Goal: Information Seeking & Learning: Learn about a topic

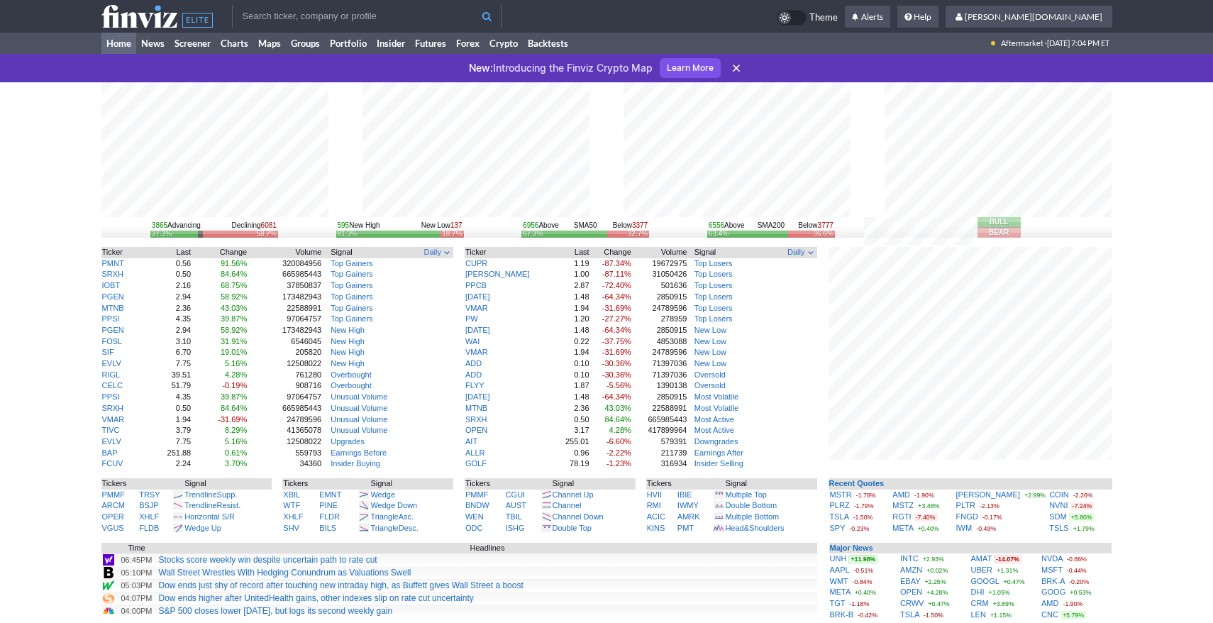
click at [737, 67] on use at bounding box center [736, 68] width 7 height 7
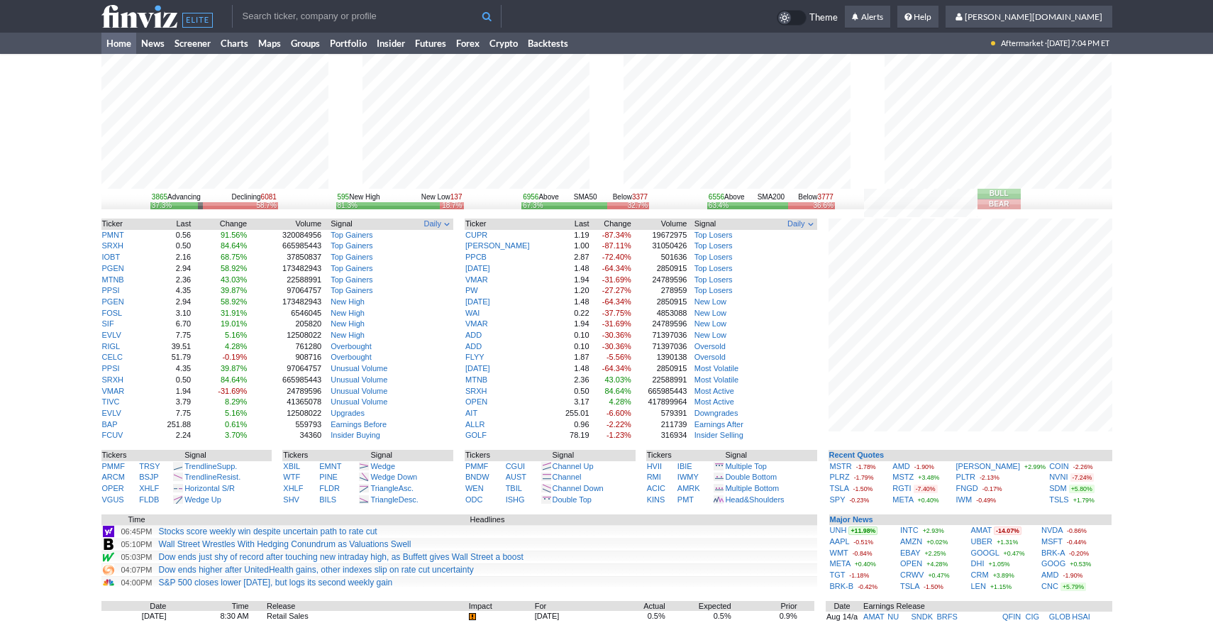
click at [314, 16] on input "text" at bounding box center [367, 16] width 270 height 23
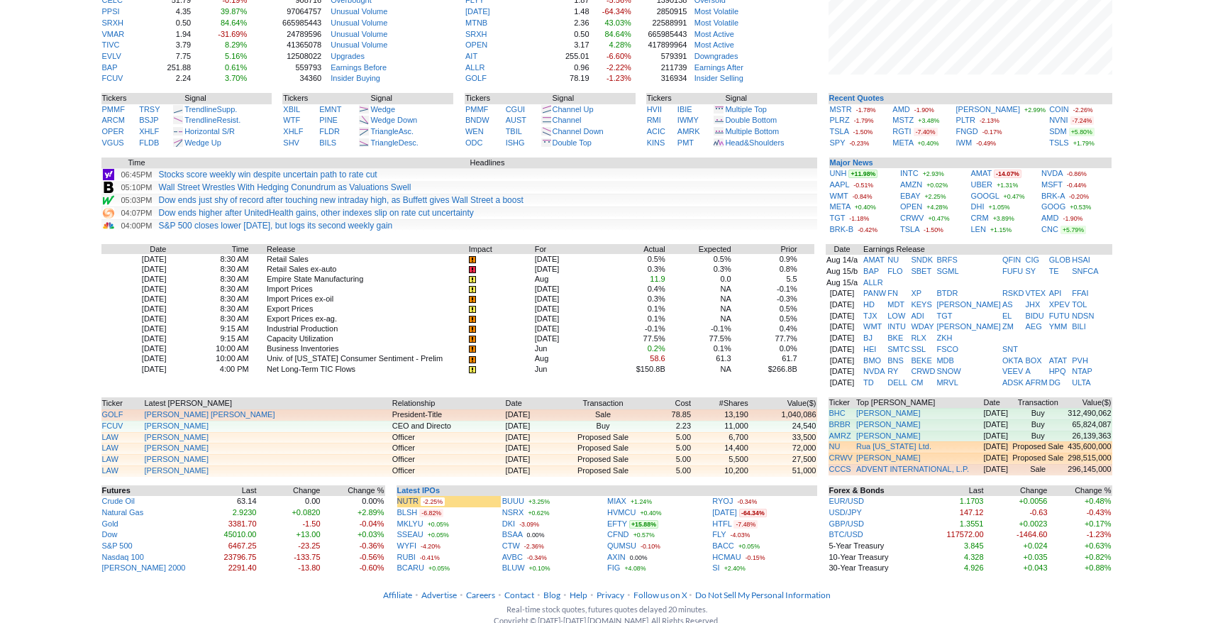
scroll to position [356, 0]
click at [298, 304] on td "Import Prices ex-oil" at bounding box center [367, 299] width 202 height 10
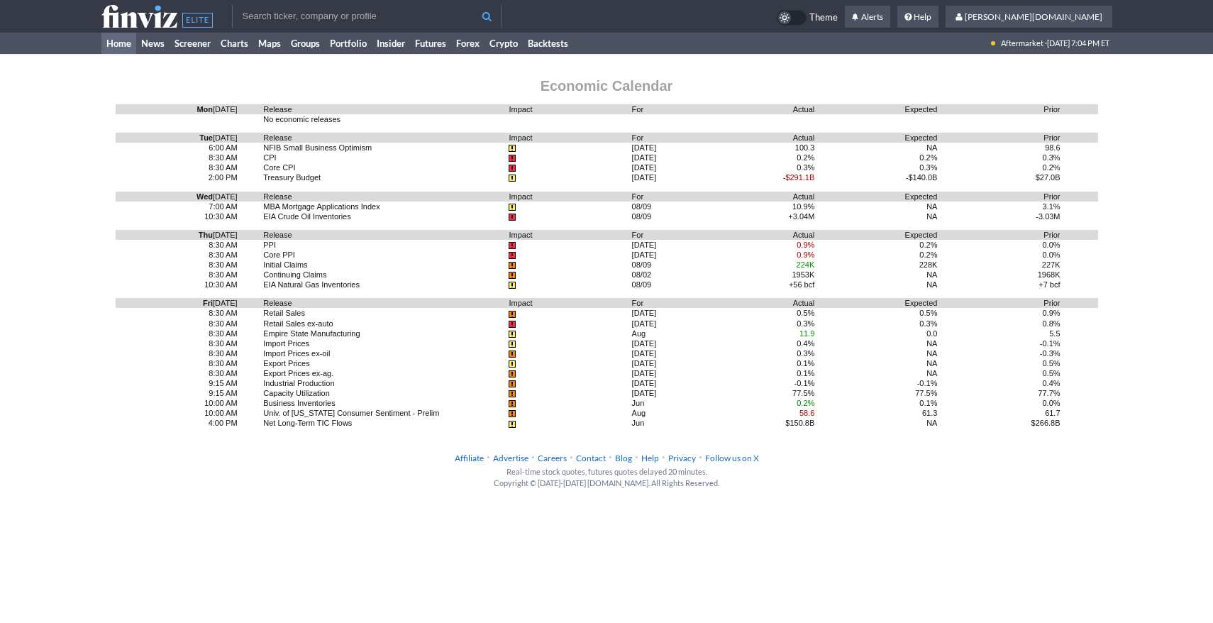
click at [109, 43] on link "Home" at bounding box center [118, 43] width 35 height 21
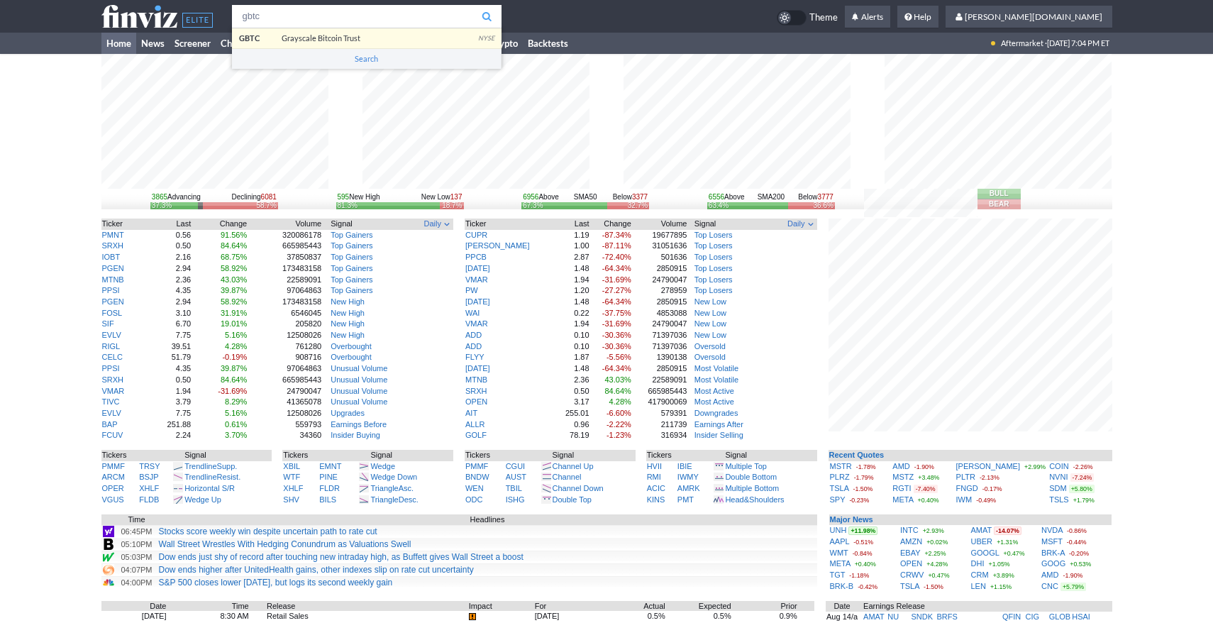
type input "gbtc"
click at [387, 42] on body "gbtc GBTC Grayscale Bitcoin Trust NYSE Search Theme Alerts shyamal.dj Settings" at bounding box center [606, 498] width 1213 height 997
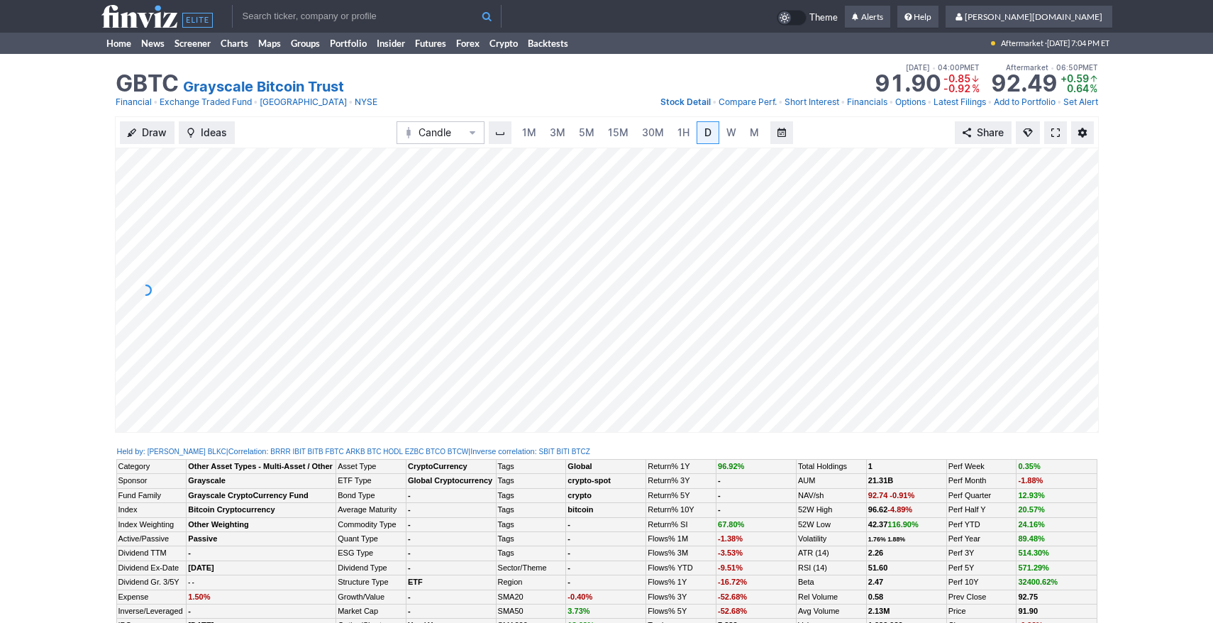
click at [1054, 130] on span at bounding box center [1055, 132] width 9 height 11
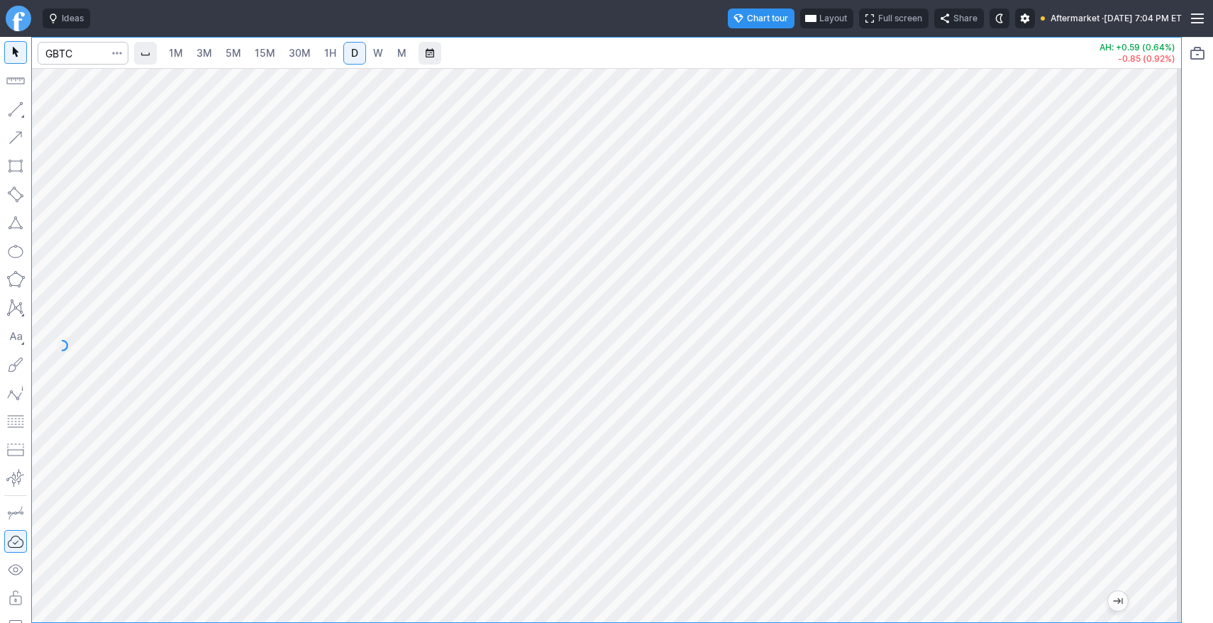
click at [240, 51] on span "5M" at bounding box center [234, 53] width 16 height 12
click at [290, 50] on span "30M" at bounding box center [300, 53] width 22 height 12
click at [353, 62] on link "D" at bounding box center [354, 53] width 23 height 23
click at [375, 51] on span "W" at bounding box center [378, 53] width 10 height 12
click at [879, 16] on span "Full screen" at bounding box center [901, 18] width 44 height 14
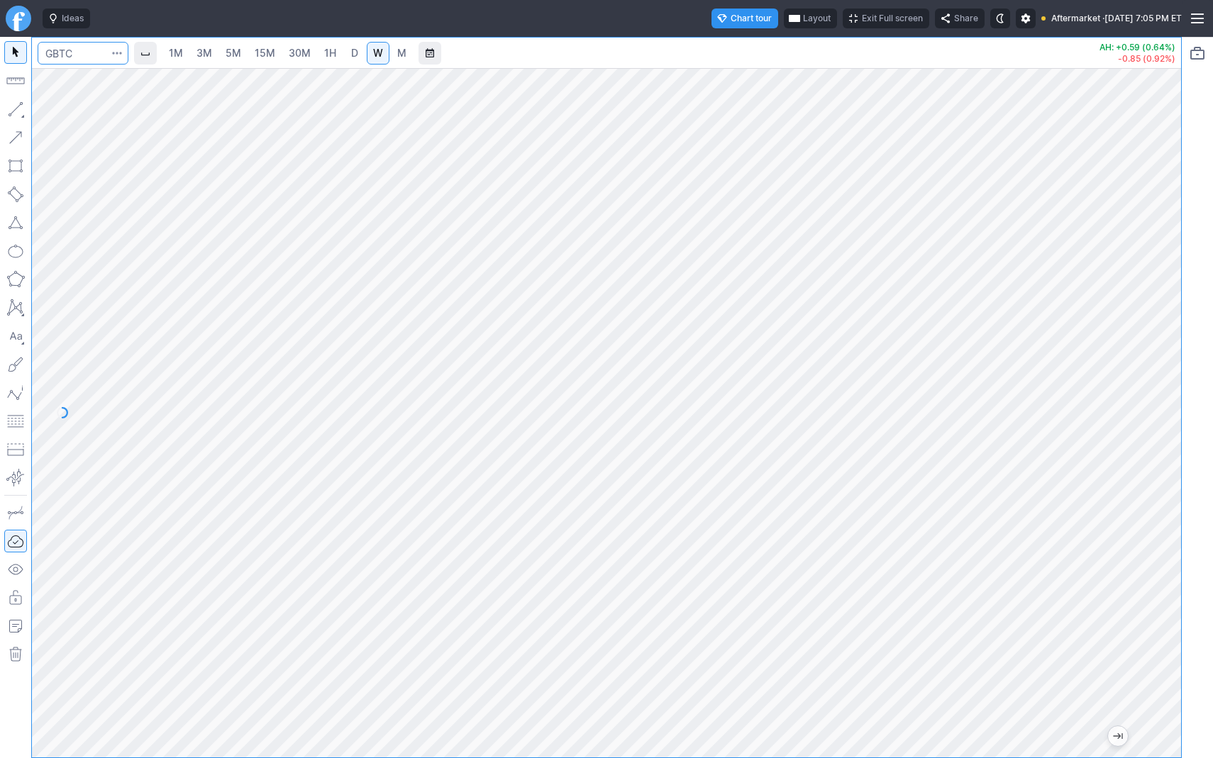
click at [70, 57] on input "Search" at bounding box center [83, 53] width 91 height 23
type input "b"
